Goal: Task Accomplishment & Management: Manage account settings

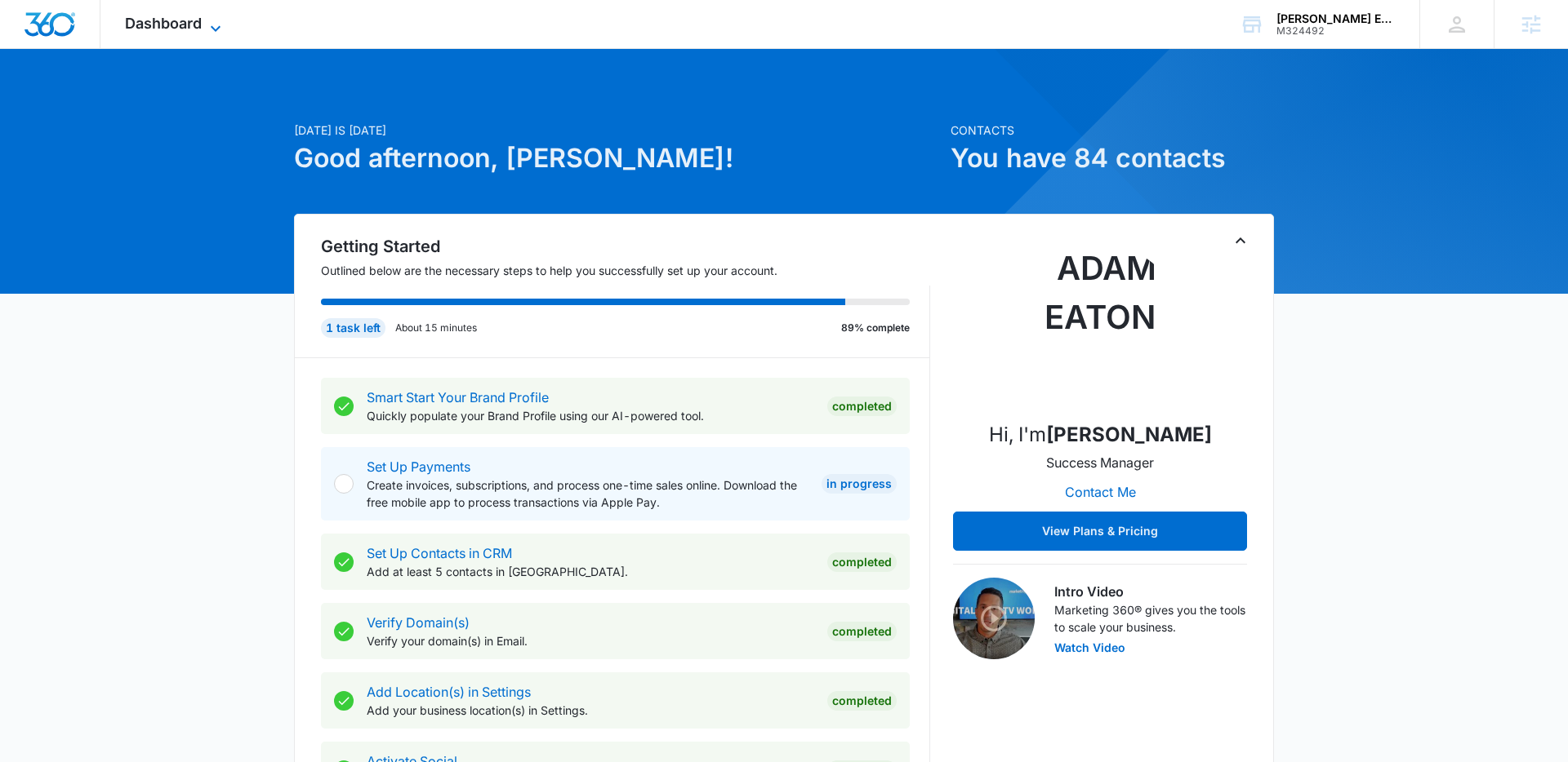
click at [215, 24] on icon at bounding box center [215, 28] width 19 height 19
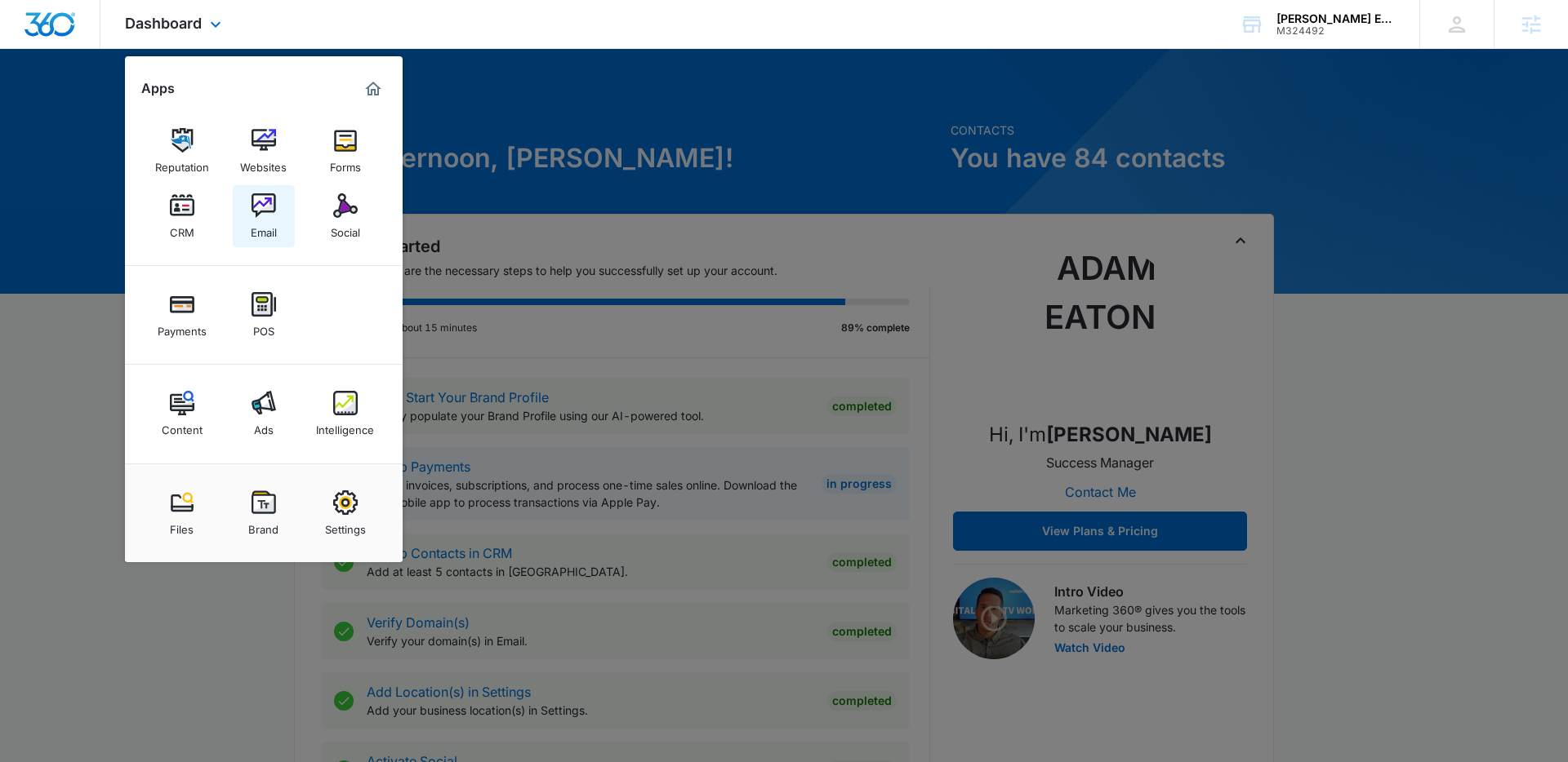
click at [262, 203] on img at bounding box center [263, 205] width 24 height 24
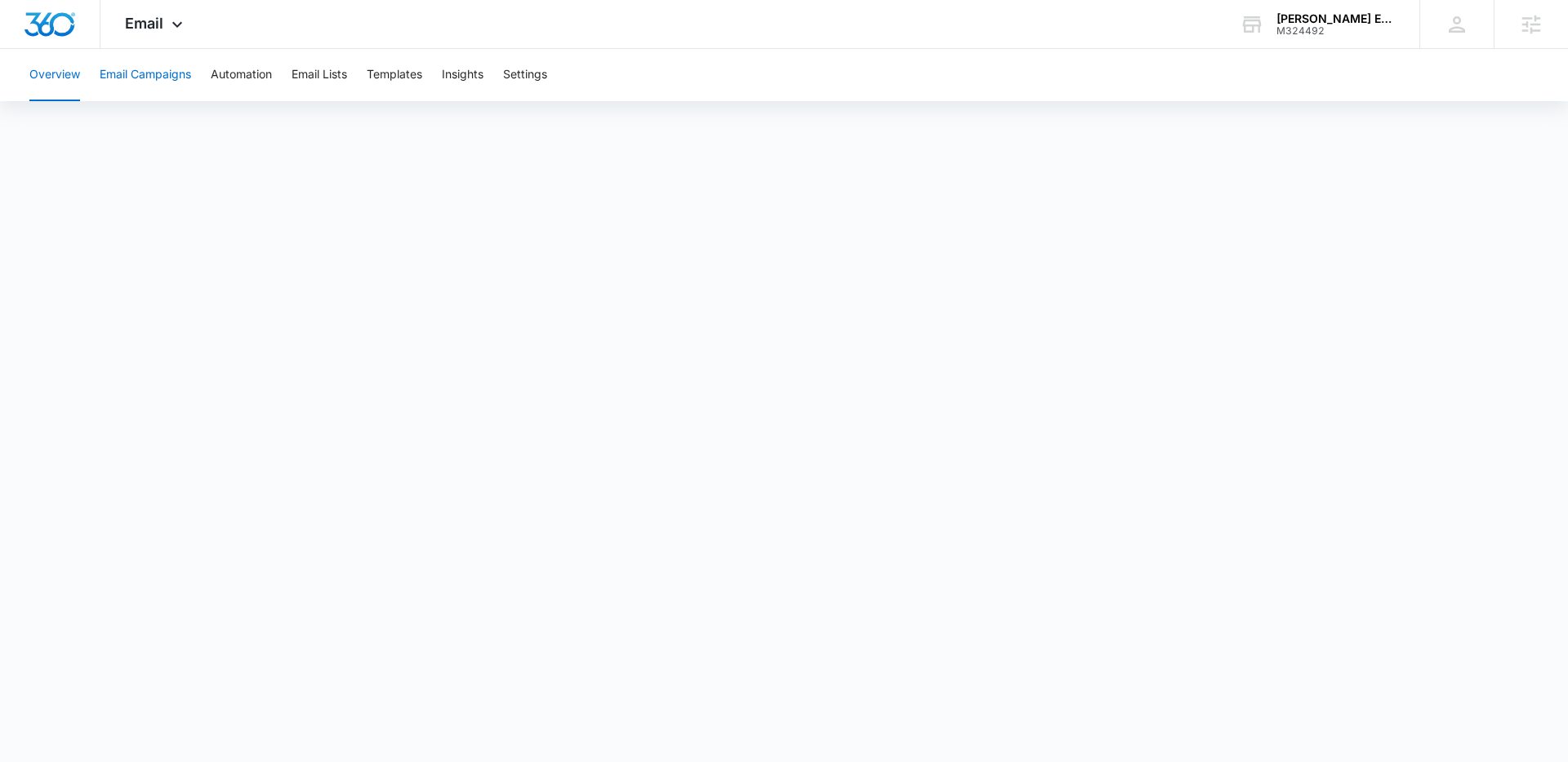
click at [179, 85] on button "Email Campaigns" at bounding box center [145, 75] width 92 height 52
click at [155, 24] on span "Email" at bounding box center [145, 23] width 39 height 17
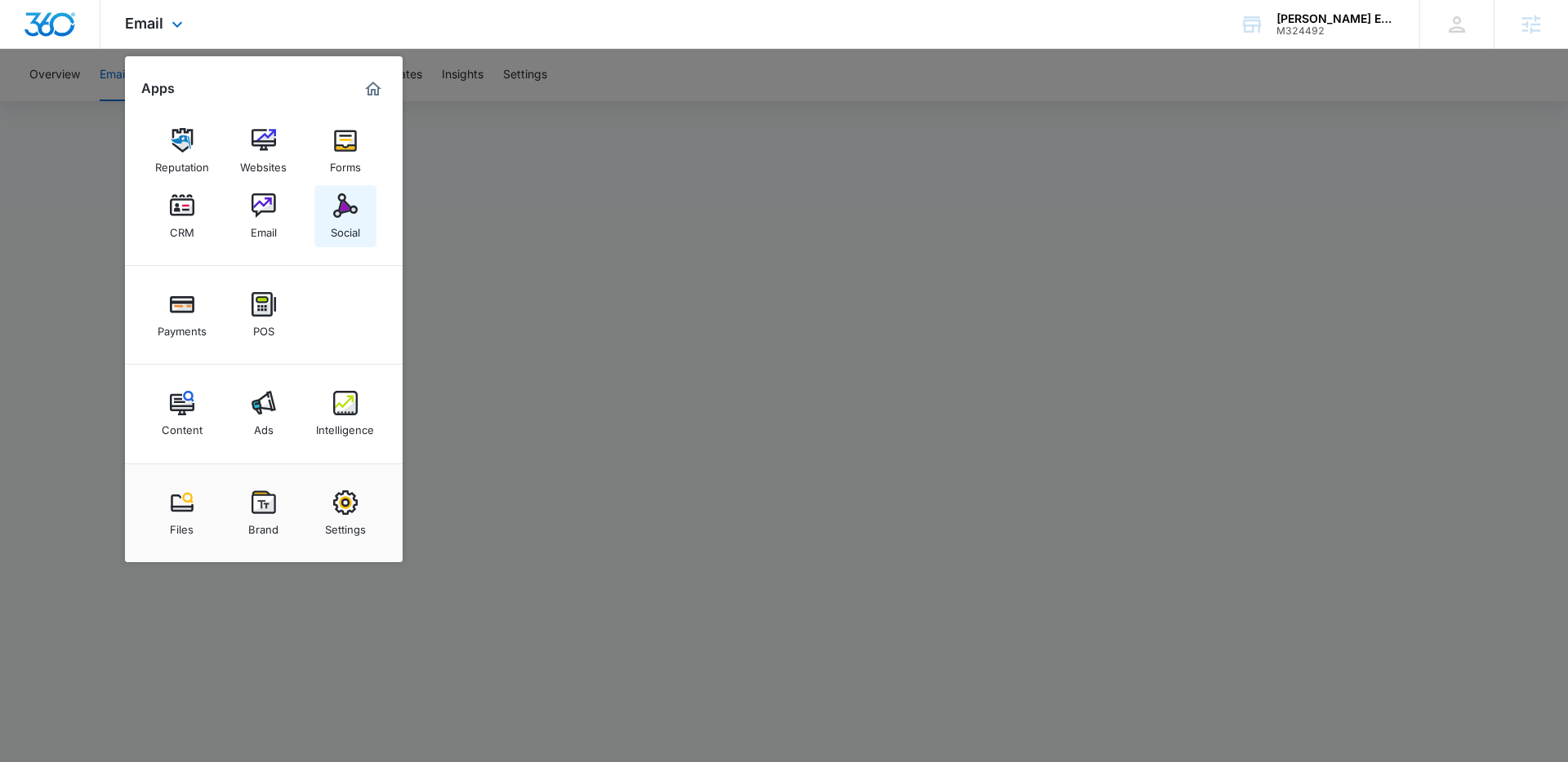
click at [339, 208] on img at bounding box center [345, 205] width 24 height 24
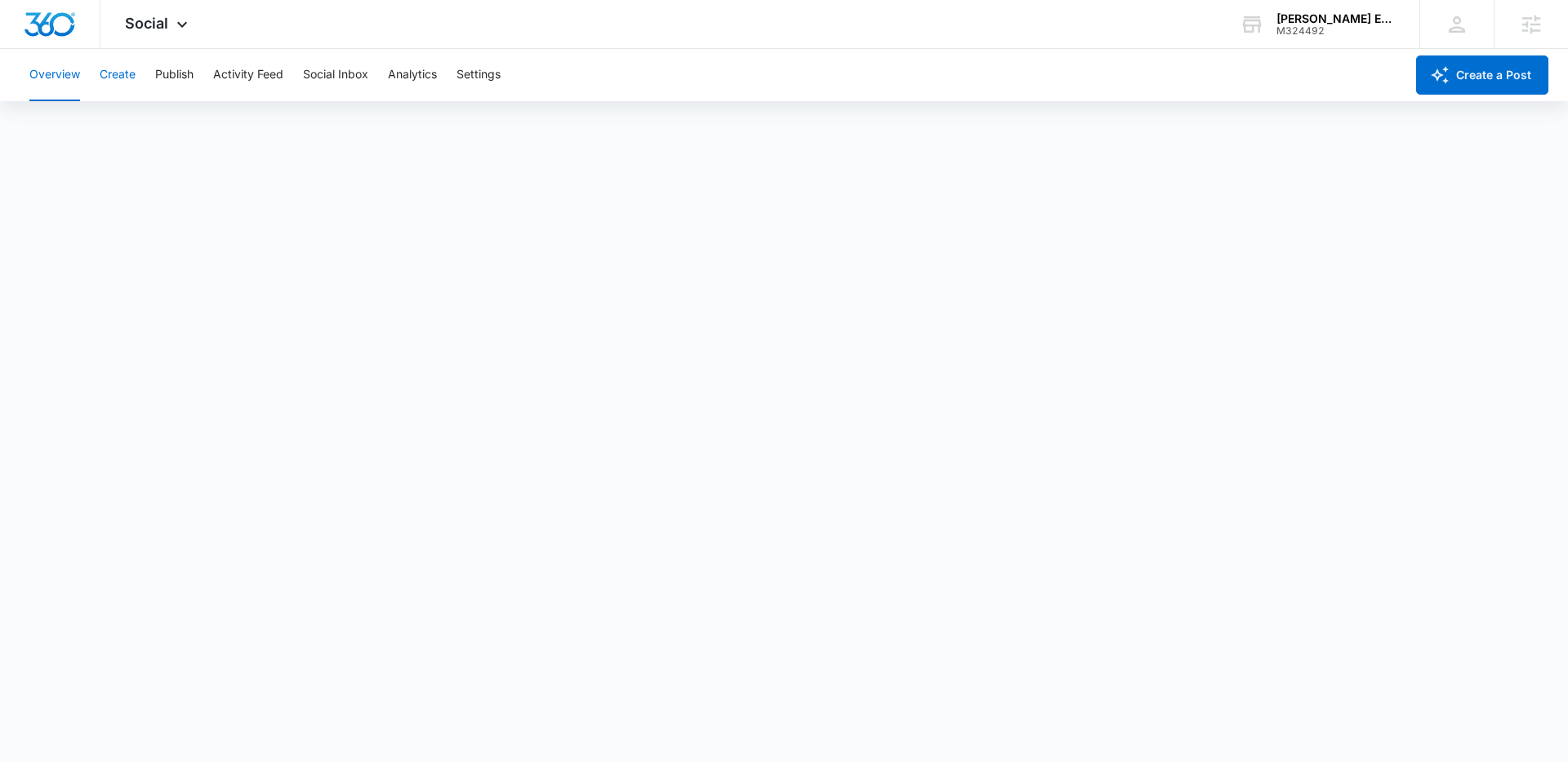
click at [129, 77] on button "Create" at bounding box center [118, 75] width 36 height 52
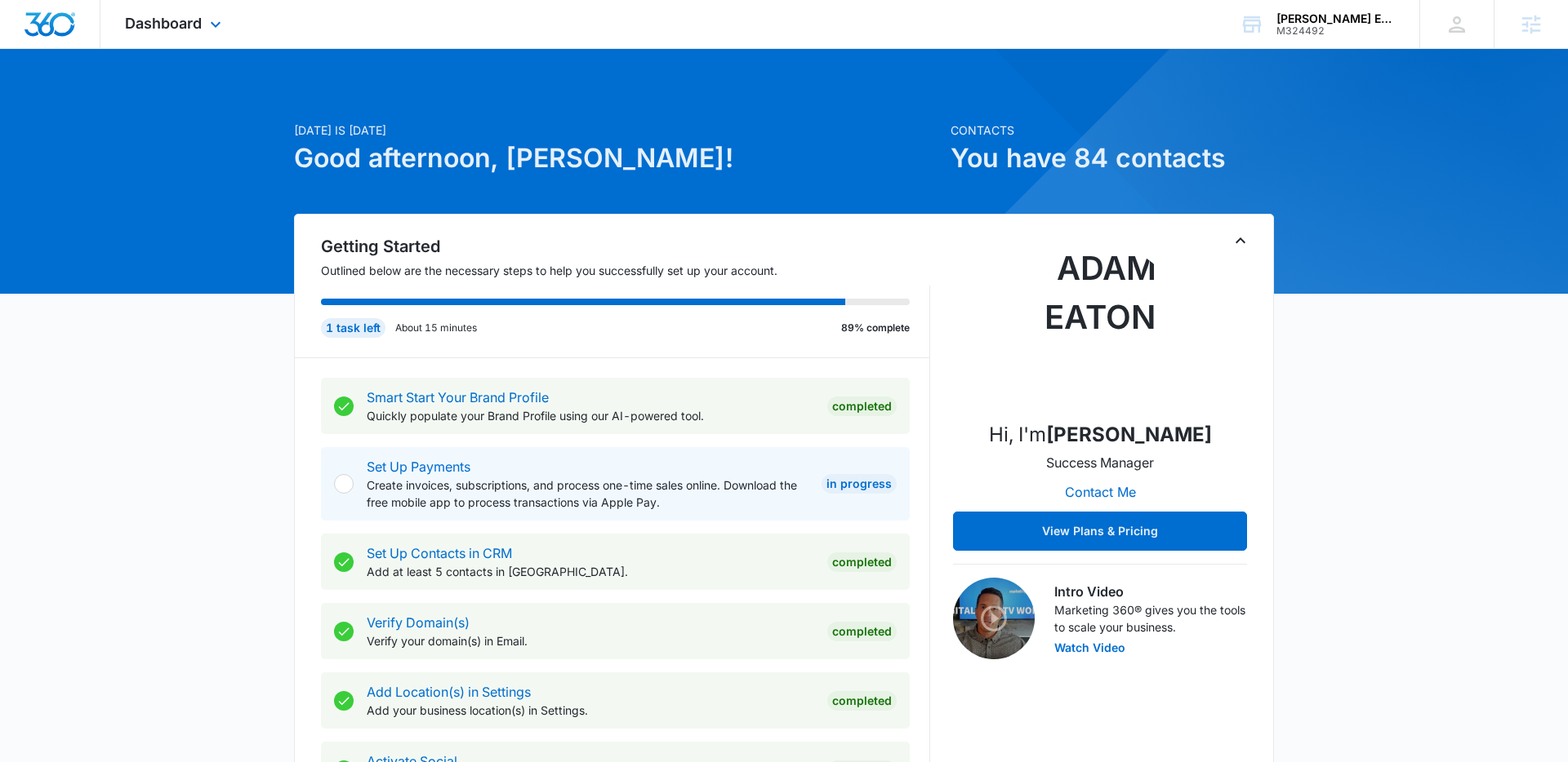
click at [204, 24] on div "Dashboard Apps Reputation Websites Forms CRM Email Social Payments POS Content …" at bounding box center [176, 24] width 150 height 48
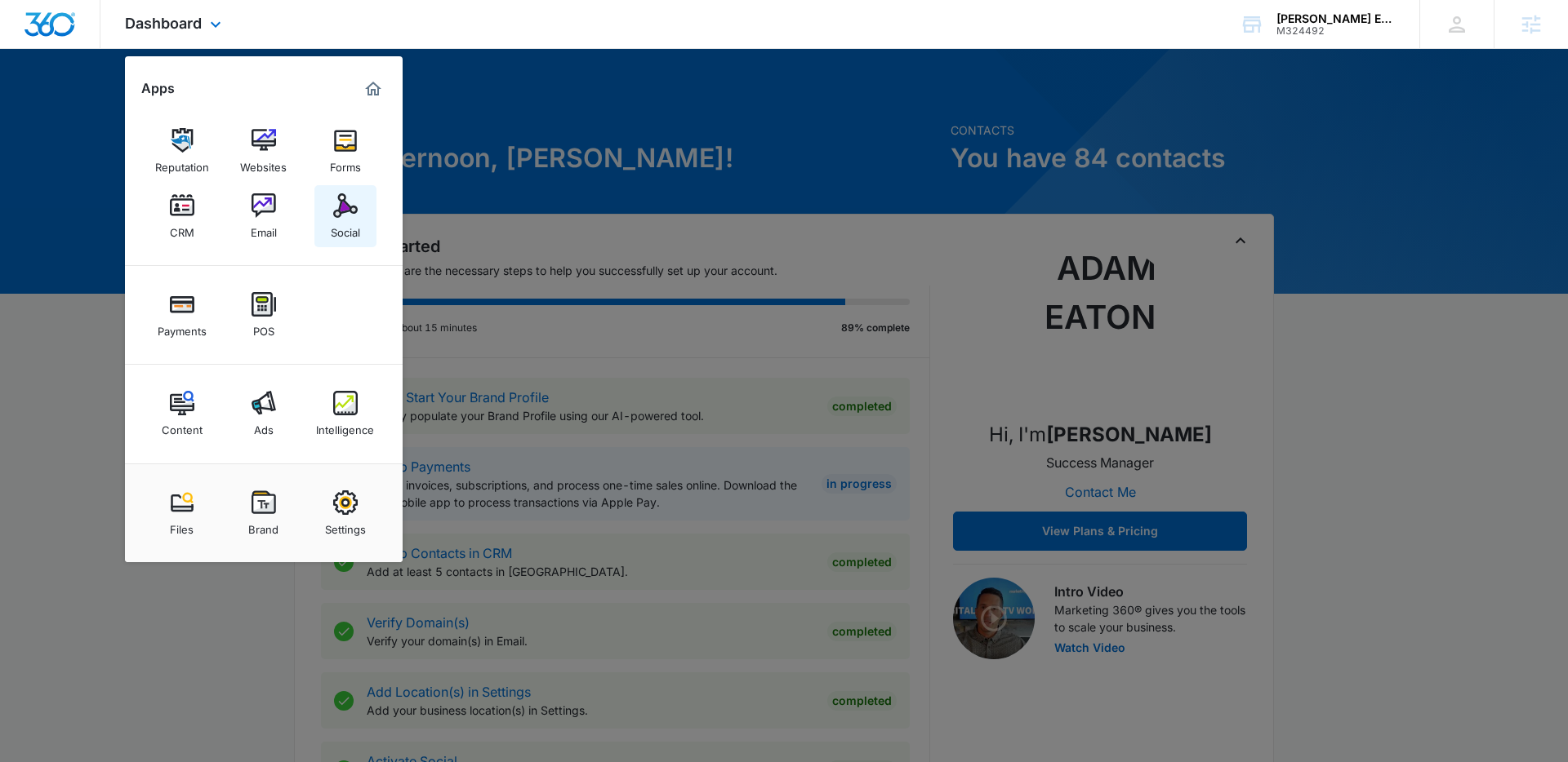
click at [346, 213] on img at bounding box center [345, 205] width 24 height 24
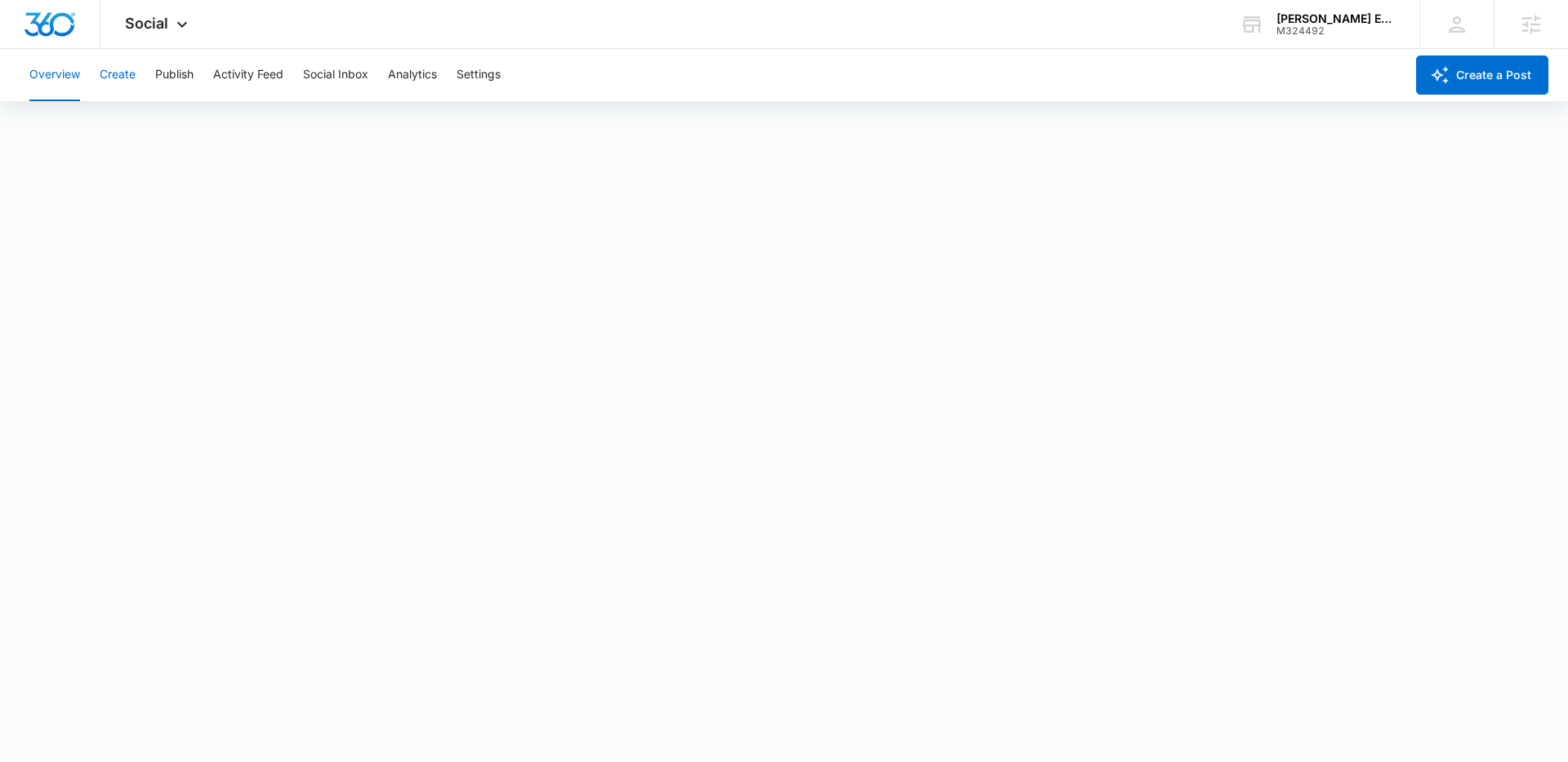
click at [119, 76] on button "Create" at bounding box center [118, 75] width 36 height 52
click at [187, 117] on div "Content Library Approvals Recommendations Auto Import" at bounding box center [783, 124] width 1529 height 45
click at [180, 120] on button "Approvals" at bounding box center [159, 124] width 55 height 45
click at [182, 29] on icon at bounding box center [182, 28] width 19 height 19
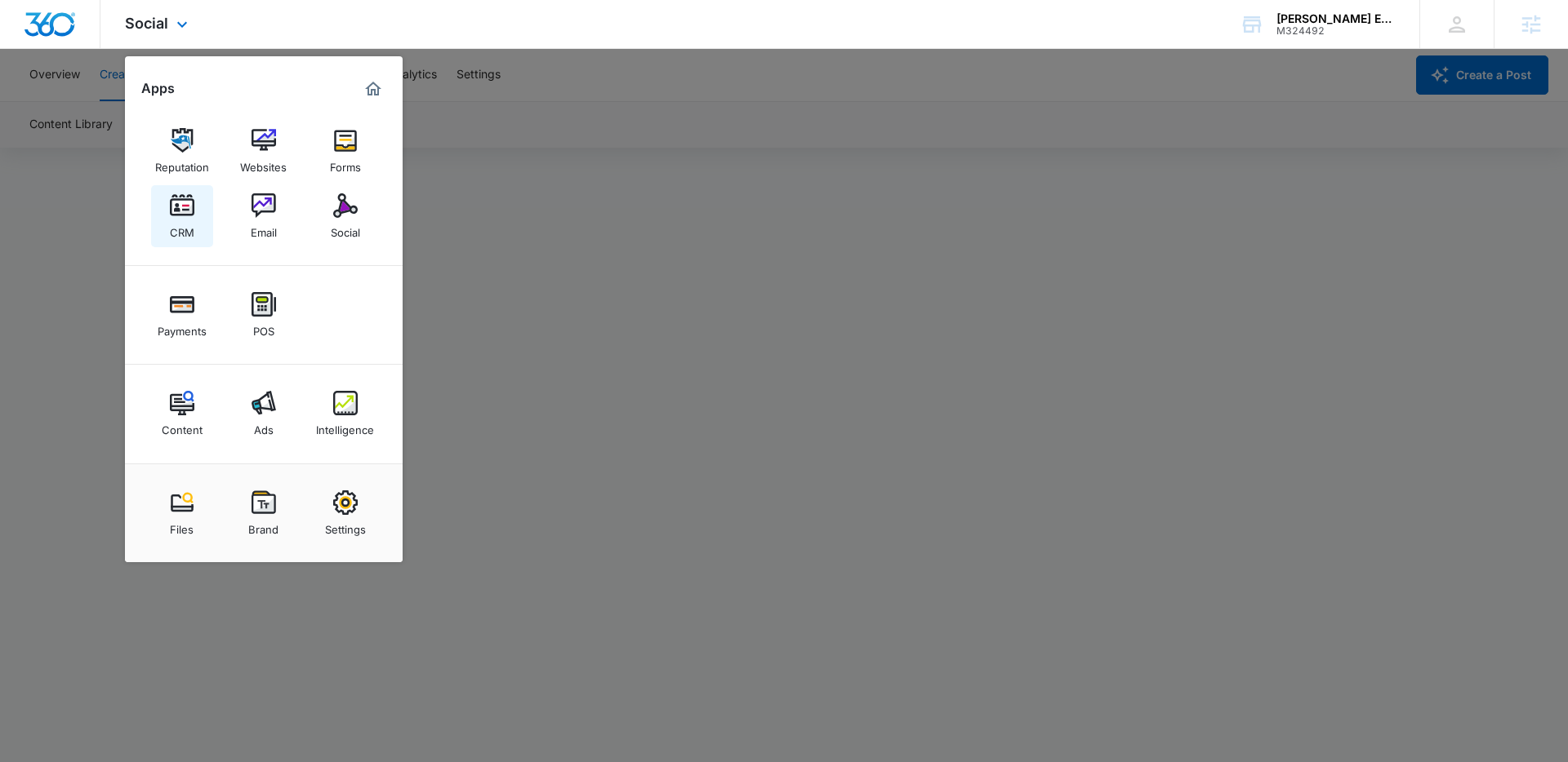
click at [170, 213] on img at bounding box center [182, 205] width 24 height 24
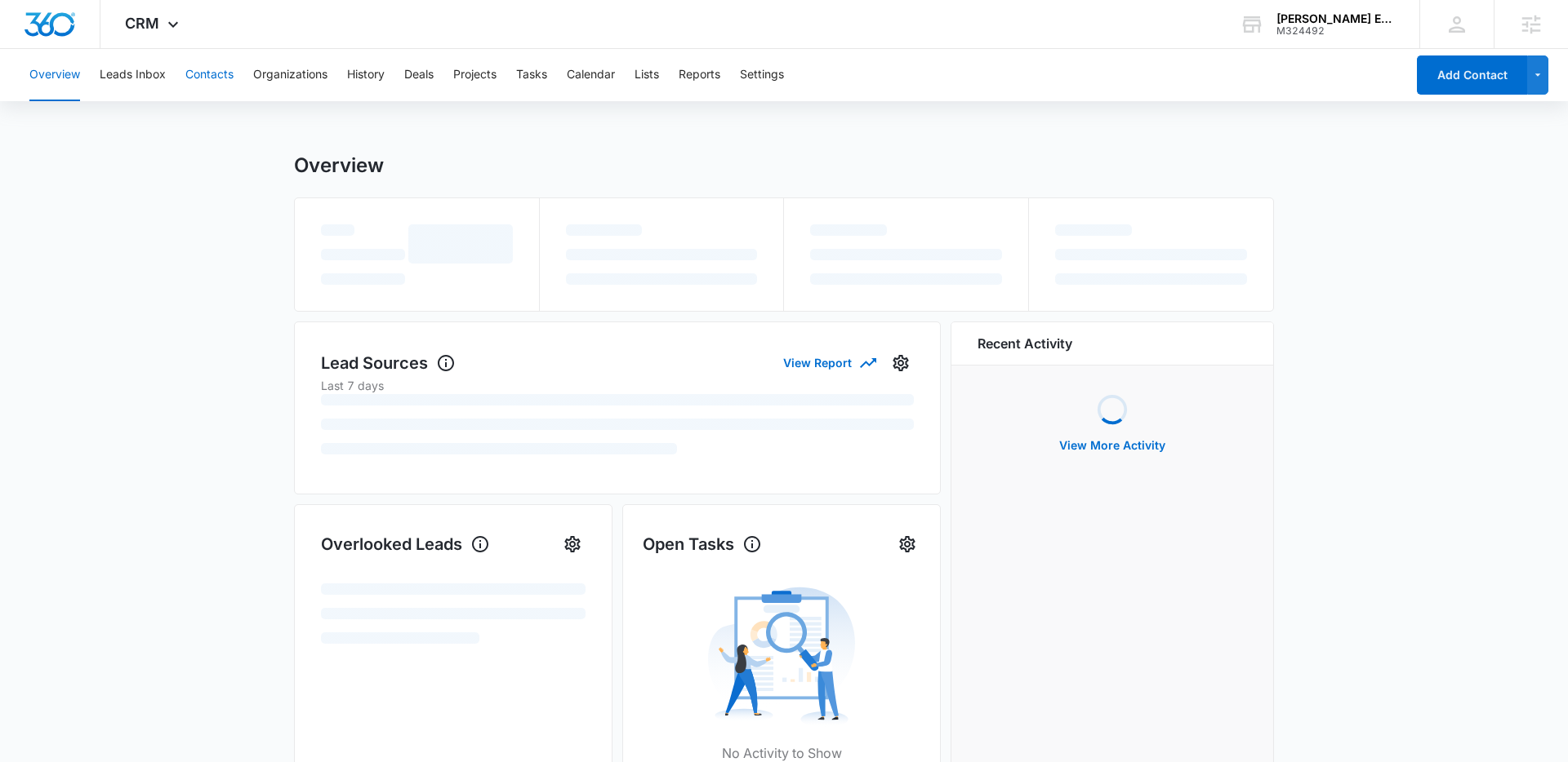
click at [198, 77] on button "Contacts" at bounding box center [209, 75] width 48 height 52
